Goal: Complete application form

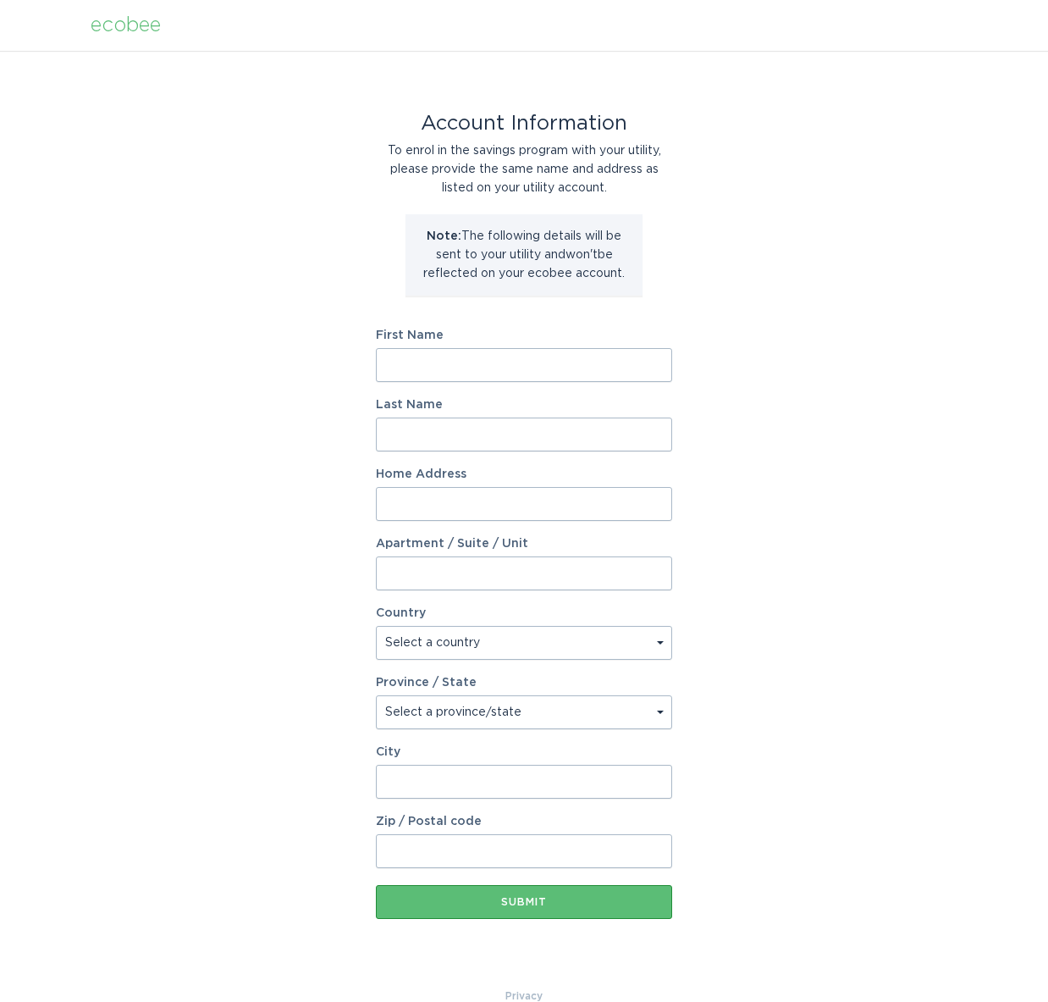
click at [467, 373] on input "First Name" at bounding box center [524, 365] width 296 height 34
type input "Robert"
type input "Taylor"
type input "3117 Whisperwood Lane"
select select "US"
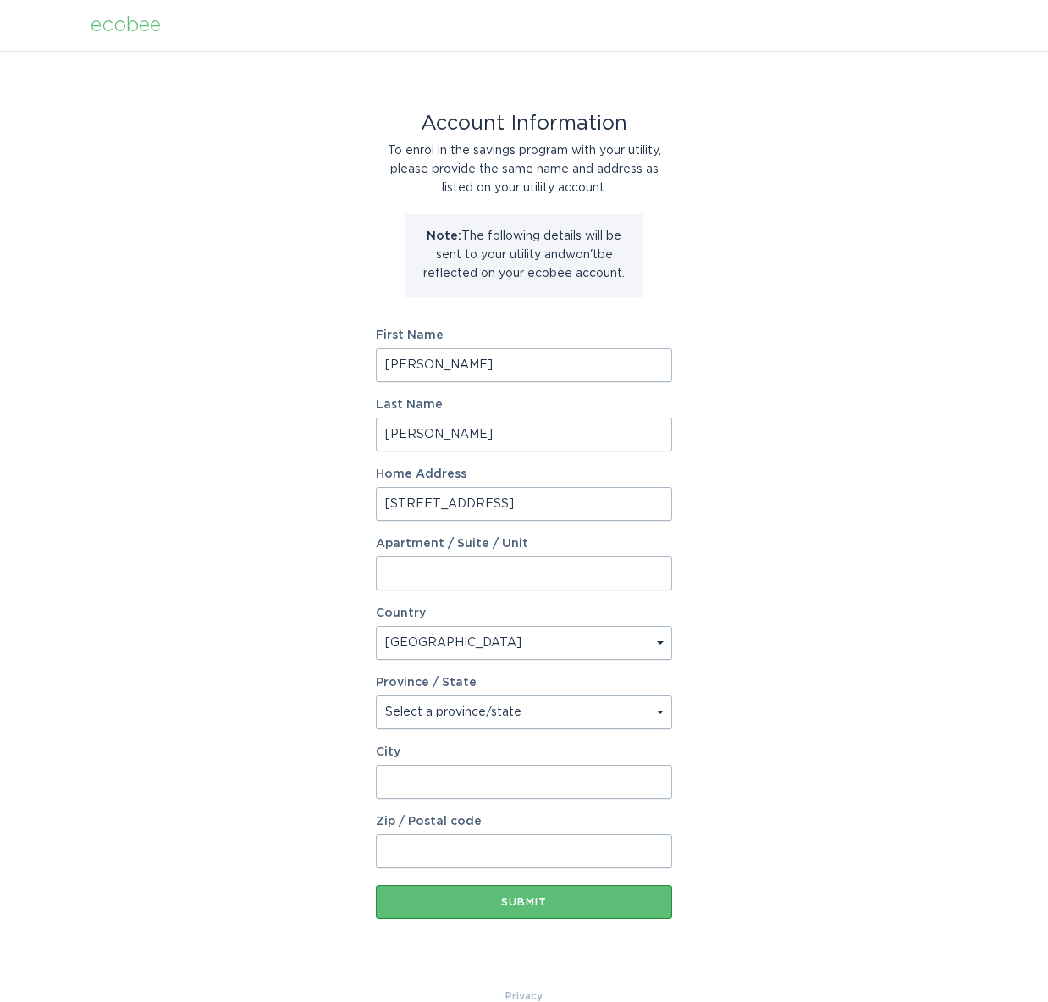
type input "Bedford"
type input "76021"
select select "TX"
click at [555, 898] on div "Submit" at bounding box center [523, 902] width 279 height 10
